Goal: Task Accomplishment & Management: Manage account settings

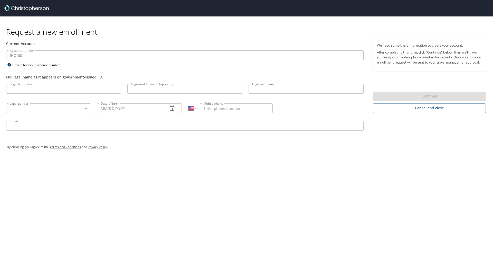
select select "US"
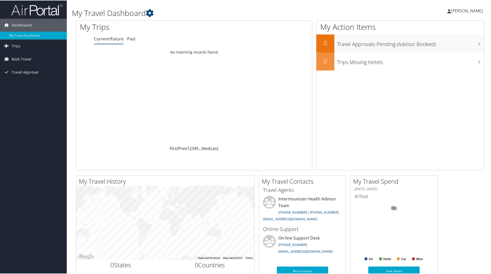
click at [452, 9] on span "[PERSON_NAME]" at bounding box center [467, 10] width 32 height 6
click at [437, 28] on link "My Settings" at bounding box center [453, 28] width 57 height 9
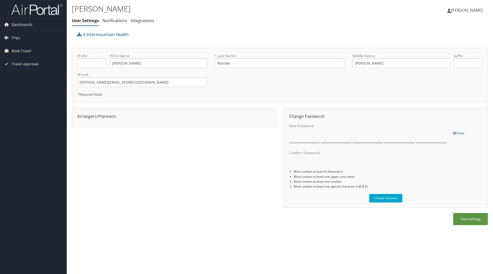
click at [457, 9] on span "[PERSON_NAME]" at bounding box center [467, 10] width 32 height 6
click at [447, 45] on link "View Travel Profile" at bounding box center [453, 45] width 57 height 9
